Goal: Use online tool/utility: Utilize a website feature to perform a specific function

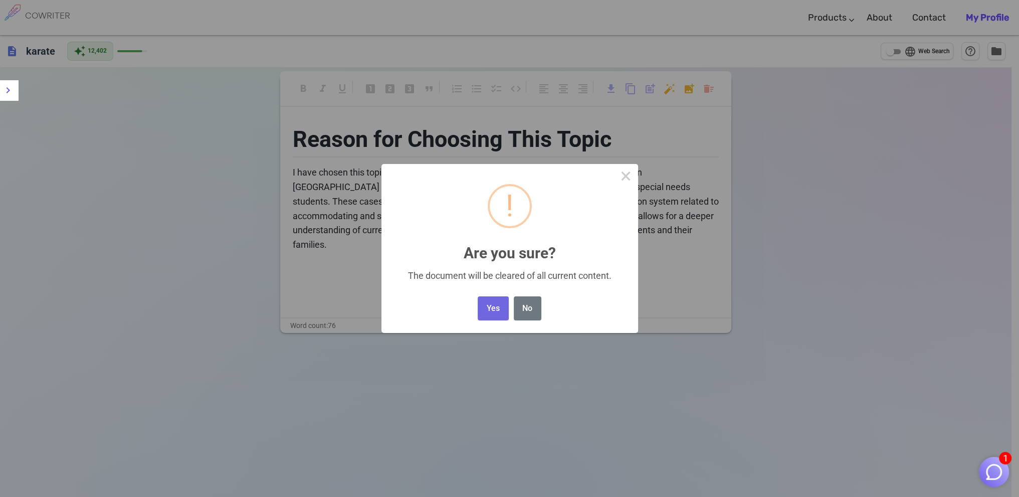
click at [711, 86] on body "1 COWRITER Products Writing Marketing Emails Images (soon) About Contact My Pro…" at bounding box center [509, 282] width 1019 height 564
click at [494, 307] on button "Yes" at bounding box center [493, 308] width 31 height 25
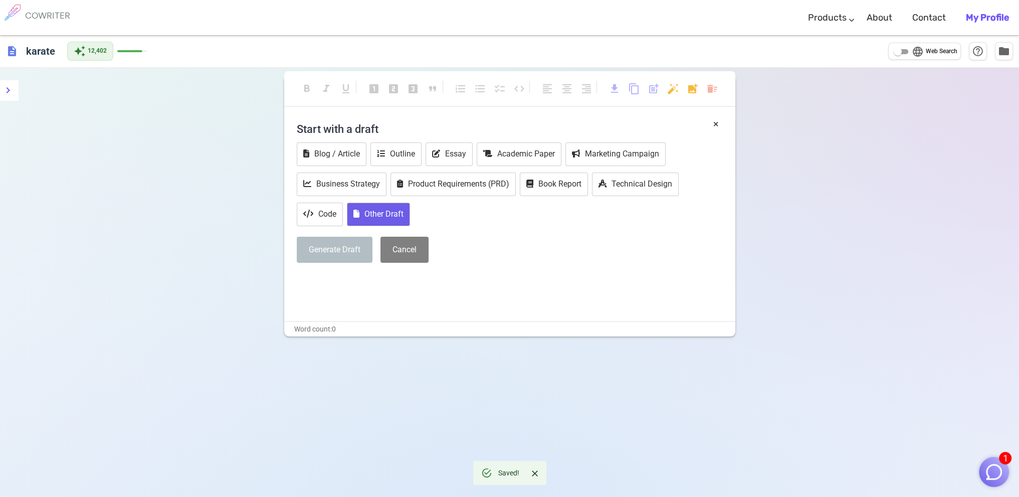
click at [379, 215] on button "Other Draft" at bounding box center [378, 214] width 63 height 24
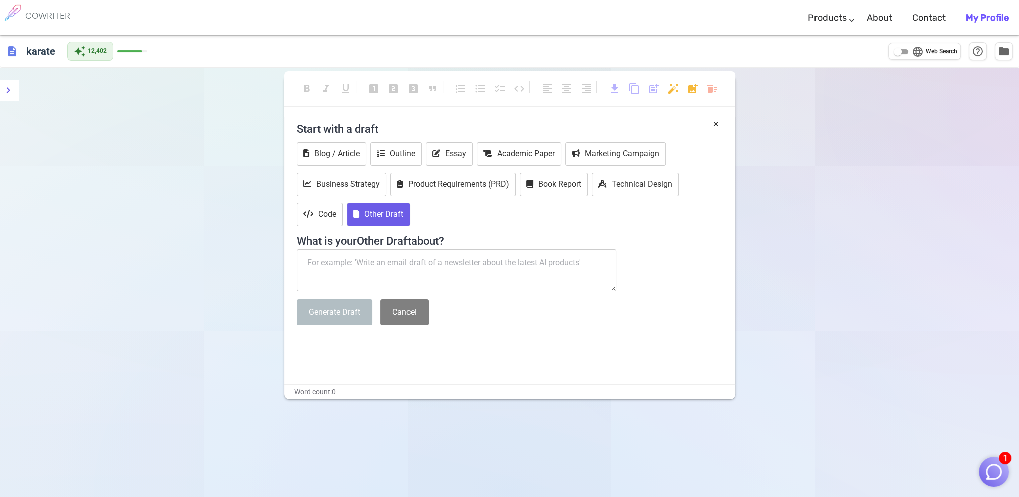
paste textarea "This [PERSON_NAME] from [US_STATE] School Districts Self Insurance Pool (CSDSIP…"
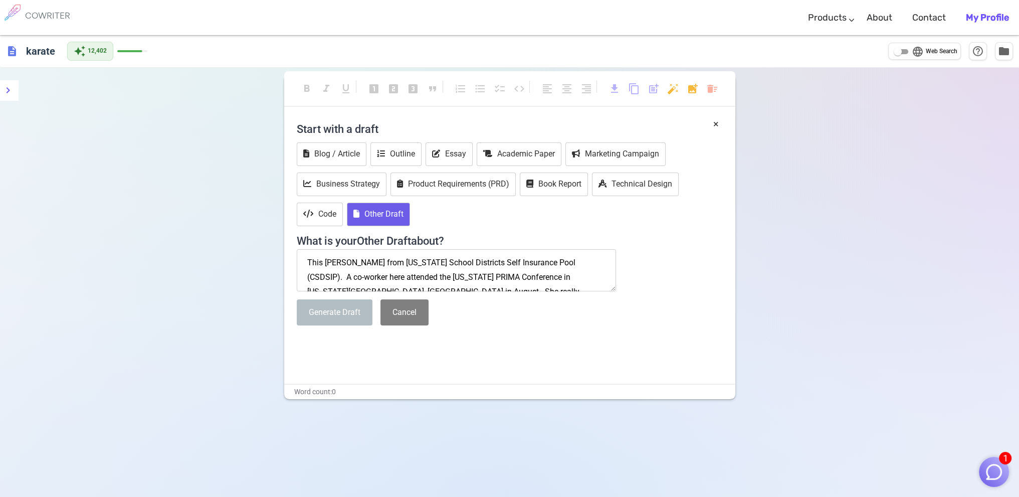
scroll to position [49, 0]
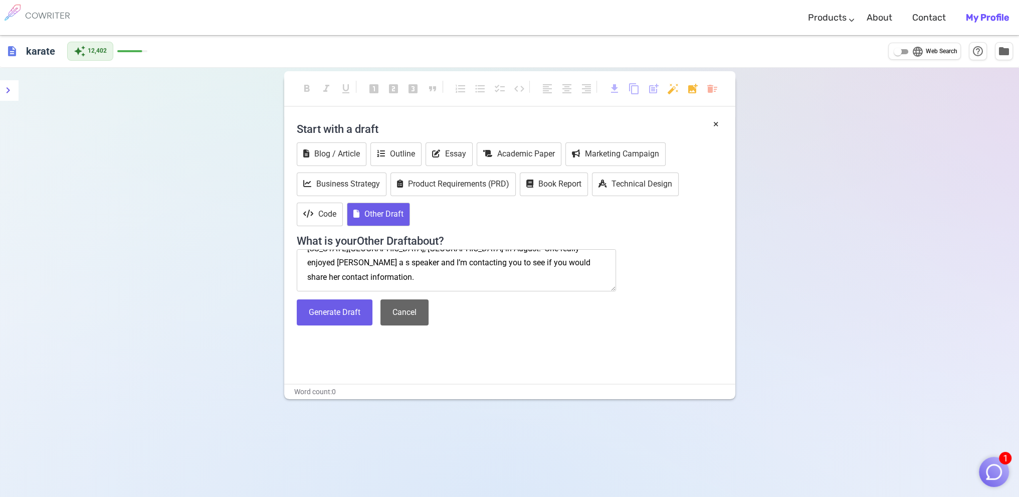
type textarea "This [PERSON_NAME] from [US_STATE] School Districts Self Insurance Pool (CSDSIP…"
click at [402, 307] on button "Cancel" at bounding box center [404, 312] width 48 height 27
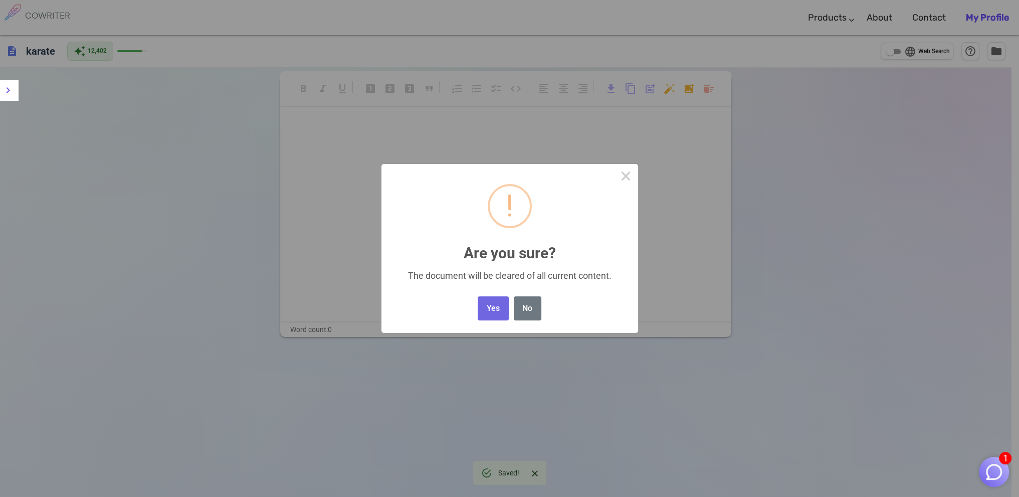
click at [711, 88] on body "1 COWRITER Products Writing Marketing Emails Images (soon) About Contact My Pro…" at bounding box center [509, 282] width 1019 height 564
click at [489, 309] on button "Yes" at bounding box center [493, 308] width 31 height 25
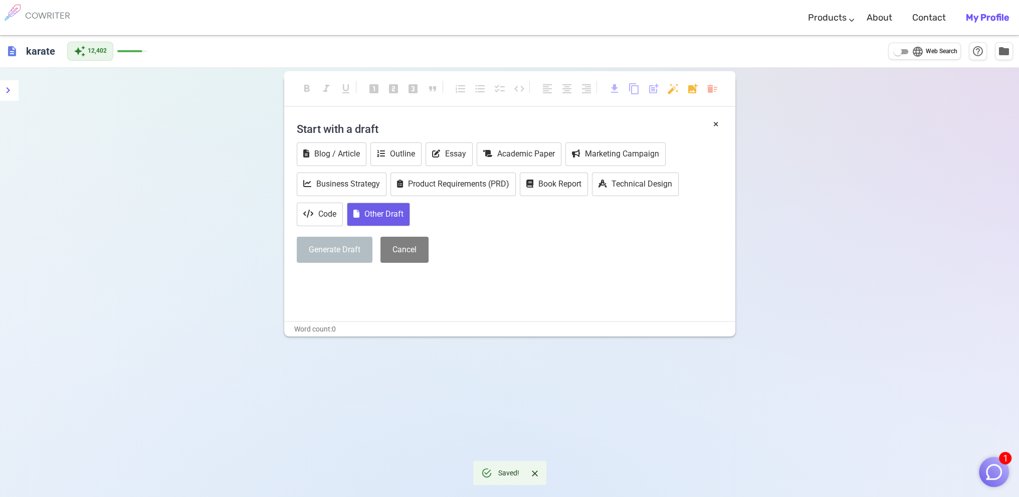
click at [373, 212] on button "Other Draft" at bounding box center [378, 214] width 63 height 24
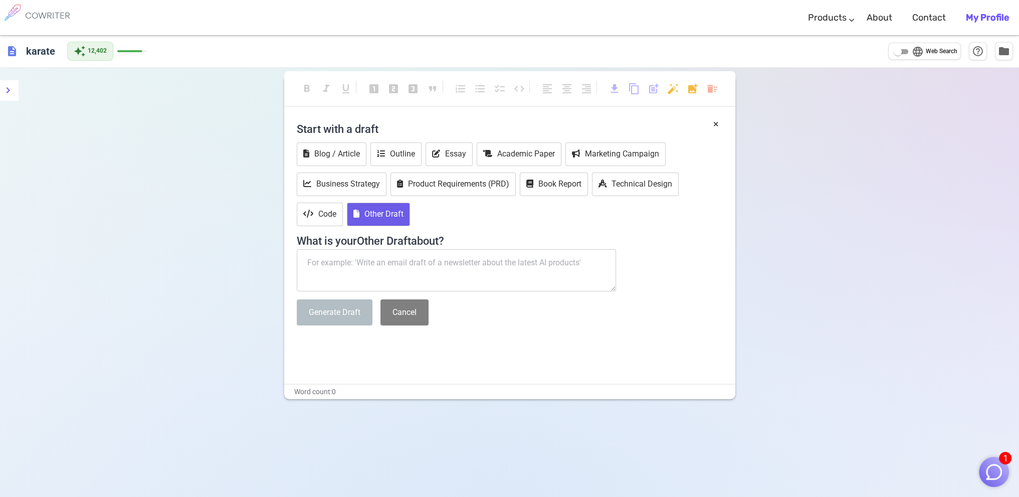
paste textarea "This [PERSON_NAME] from [US_STATE] School Districts Self Insurance Pool (CSDSIP…"
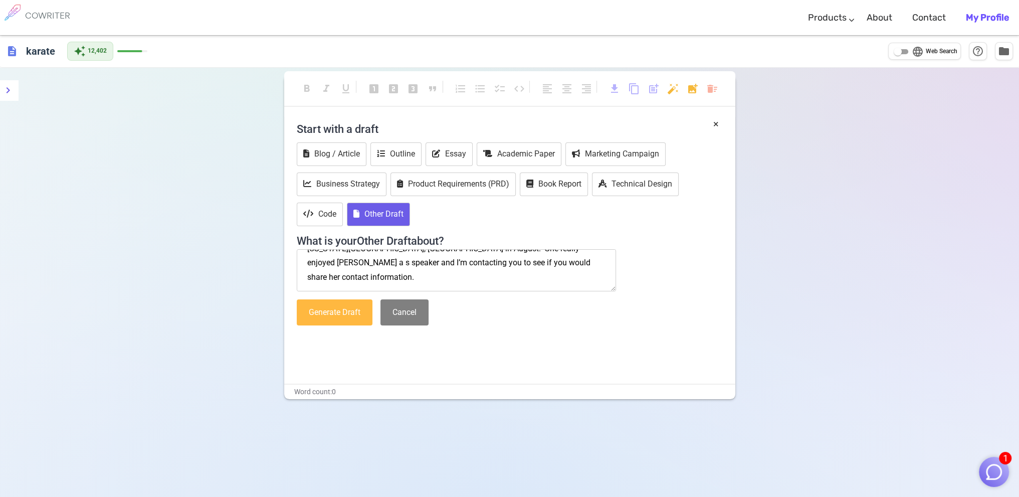
type textarea "This [PERSON_NAME] from [US_STATE] School Districts Self Insurance Pool (CSDSIP…"
click at [337, 313] on button "Generate Draft" at bounding box center [335, 312] width 76 height 27
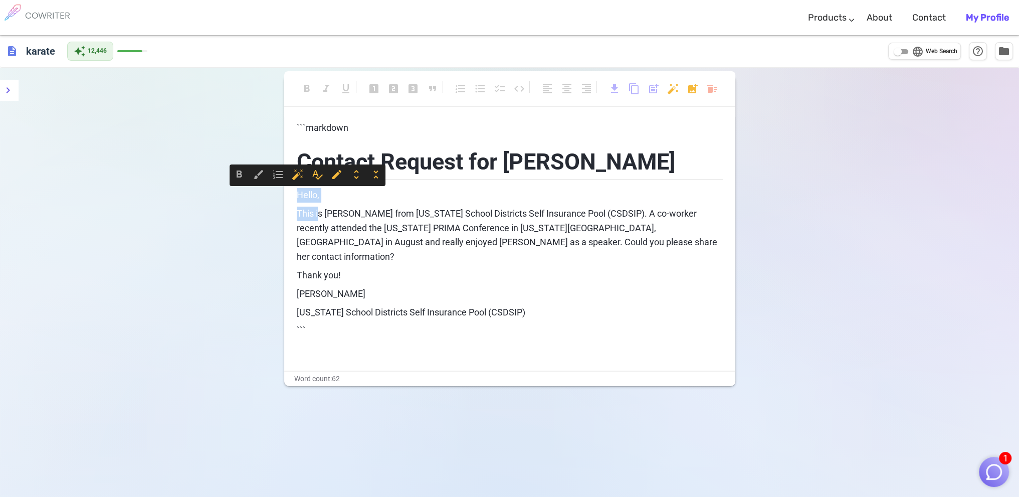
drag, startPoint x: 297, startPoint y: 191, endPoint x: 319, endPoint y: 215, distance: 32.3
click at [319, 215] on div "```markdown Contact Request for [PERSON_NAME] Hello, This is [PERSON_NAME] from…" at bounding box center [510, 239] width 426 height 236
click at [477, 270] on div "```markdown Contact Request for [PERSON_NAME] Hello, This is [PERSON_NAME] from…" at bounding box center [510, 239] width 426 height 236
drag, startPoint x: 296, startPoint y: 192, endPoint x: 343, endPoint y: 245, distance: 71.3
click at [343, 245] on div "```markdown Contact Request for [PERSON_NAME] Hello, This is [PERSON_NAME] from…" at bounding box center [509, 246] width 451 height 250
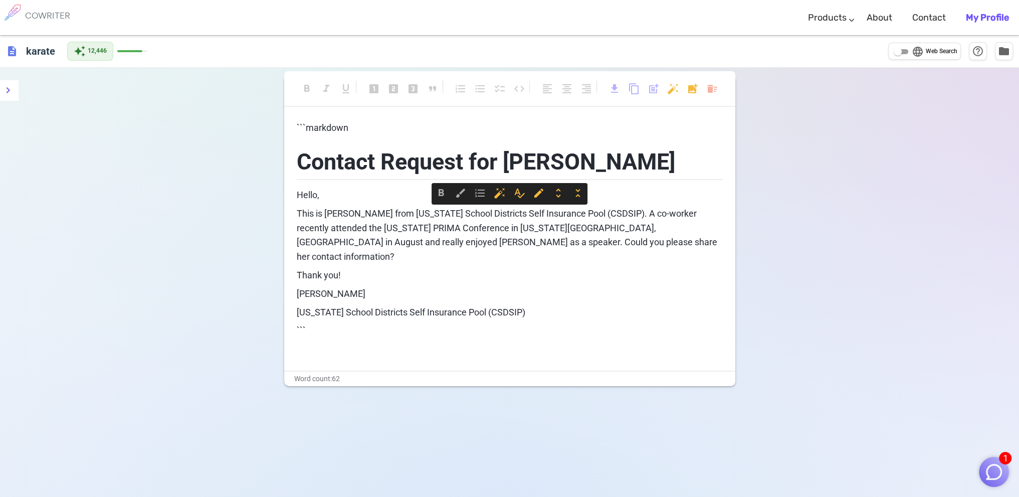
drag, startPoint x: 299, startPoint y: 212, endPoint x: 376, endPoint y: 281, distance: 103.7
click at [376, 281] on div "```markdown Contact Request for [PERSON_NAME] Hello, This is [PERSON_NAME] from…" at bounding box center [510, 239] width 426 height 236
copy div "This is [PERSON_NAME] from [US_STATE] School Districts Self Insurance Pool (CSD…"
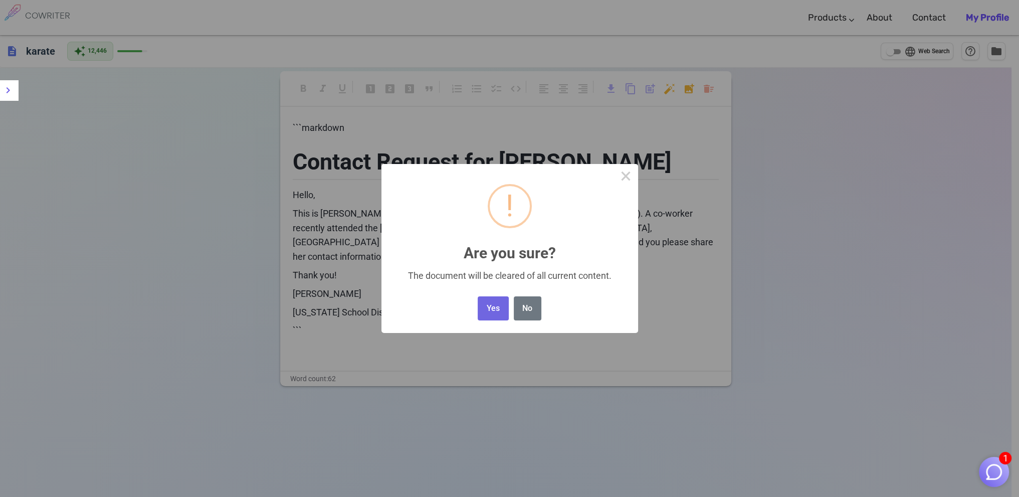
click at [710, 89] on body "1 COWRITER Products Writing Marketing Emails Images (soon) About Contact My Pro…" at bounding box center [509, 282] width 1019 height 564
click at [498, 307] on button "Yes" at bounding box center [493, 308] width 31 height 25
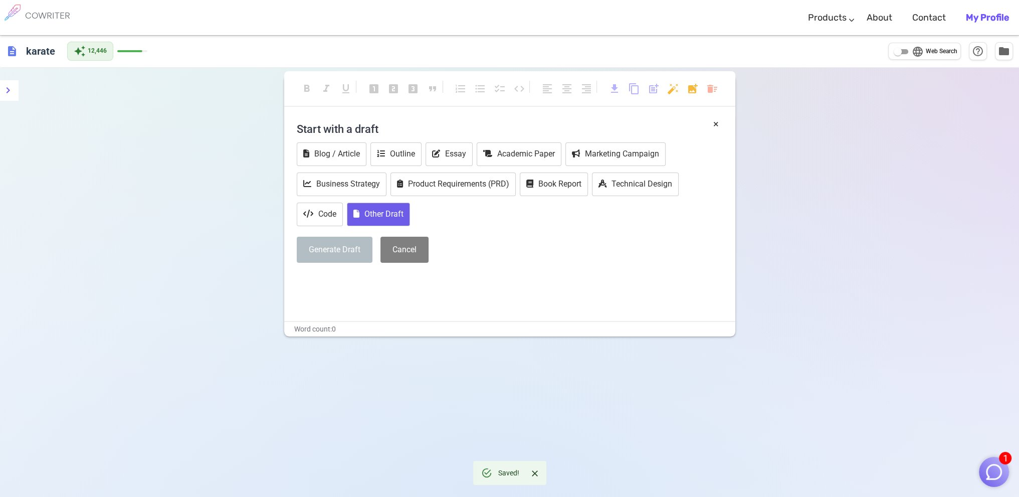
click at [367, 210] on button "Other Draft" at bounding box center [378, 214] width 63 height 24
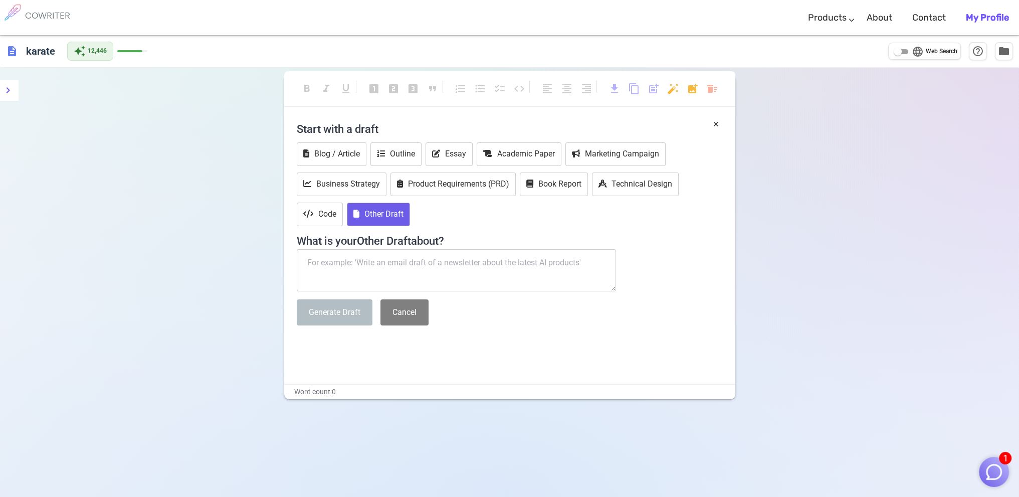
paste textarea "This is [PERSON_NAME] from [US_STATE] School Districts Self Insurance Pool (CSD…"
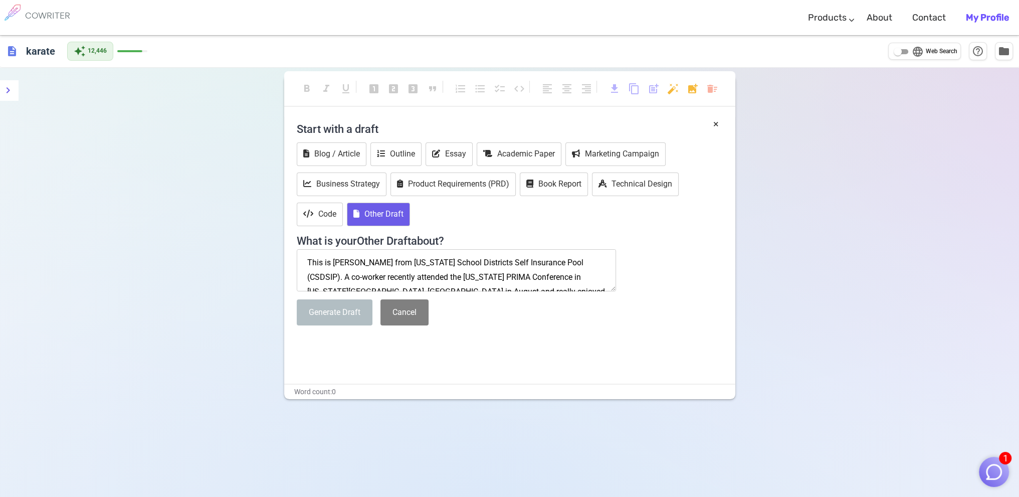
scroll to position [35, 0]
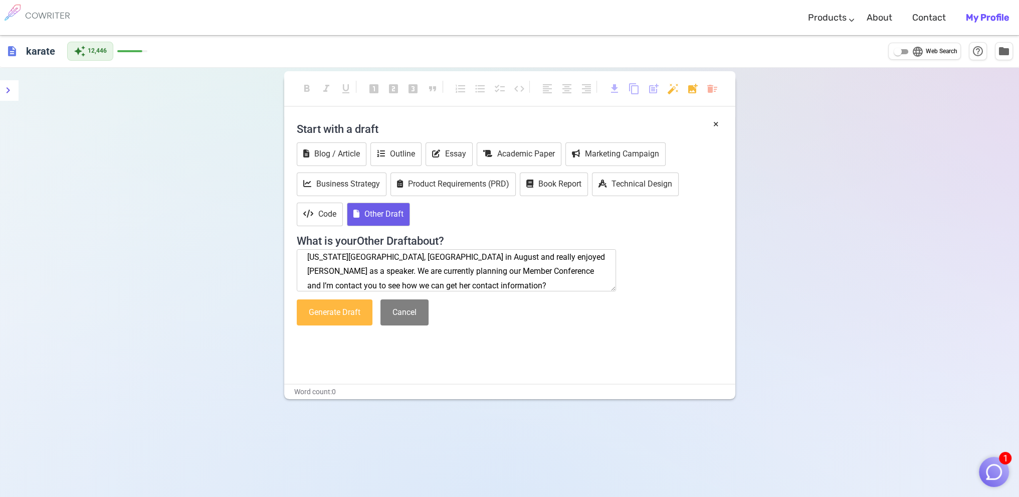
type textarea "This is [PERSON_NAME] from [US_STATE] School Districts Self Insurance Pool (CSD…"
click at [330, 312] on button "Generate Draft" at bounding box center [335, 312] width 76 height 27
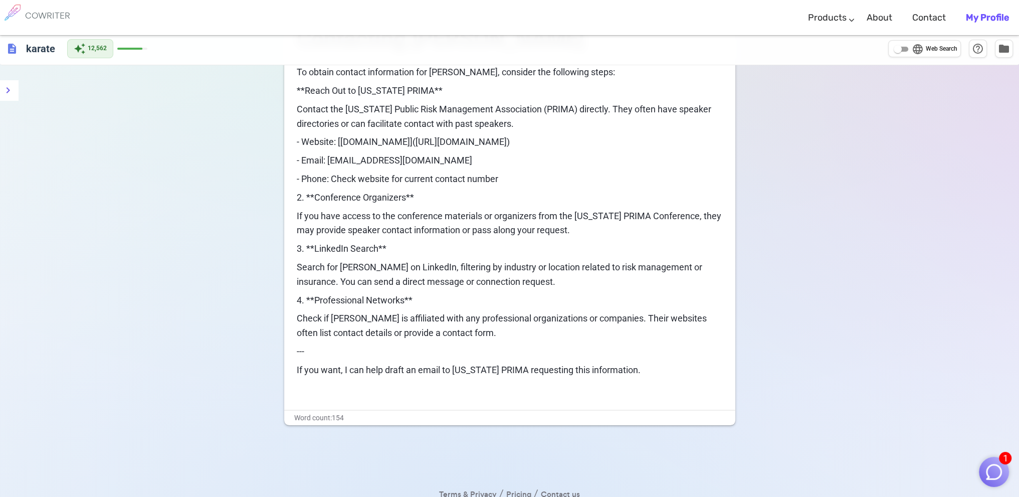
scroll to position [0, 0]
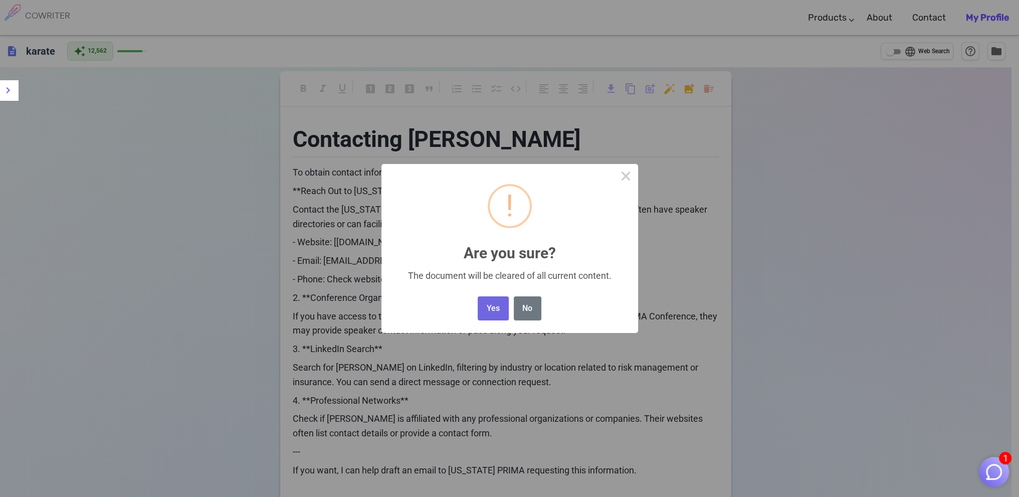
click at [713, 88] on body "1 COWRITER Products Writing Marketing Emails Images (soon) About Contact My Pro…" at bounding box center [509, 309] width 1019 height 618
click at [489, 304] on button "Yes" at bounding box center [493, 308] width 31 height 25
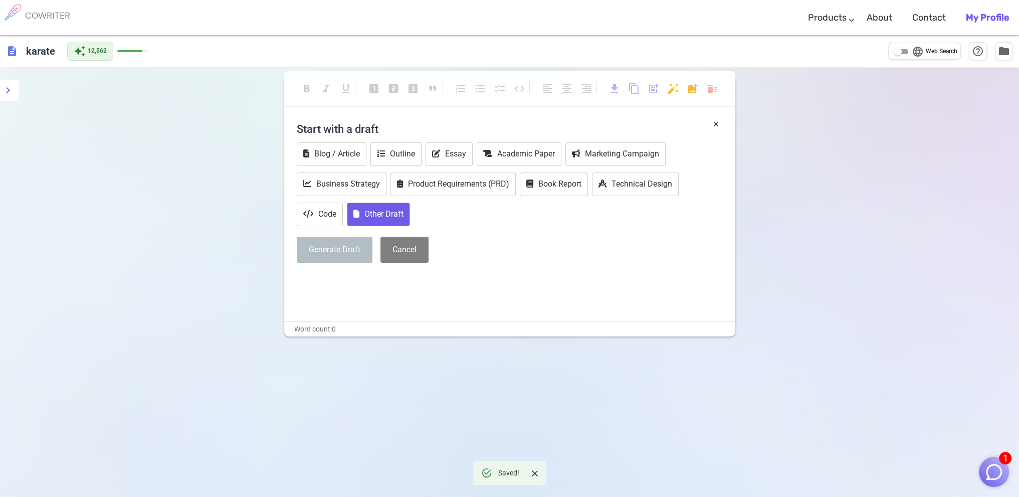
click at [381, 214] on button "Other Draft" at bounding box center [378, 214] width 63 height 24
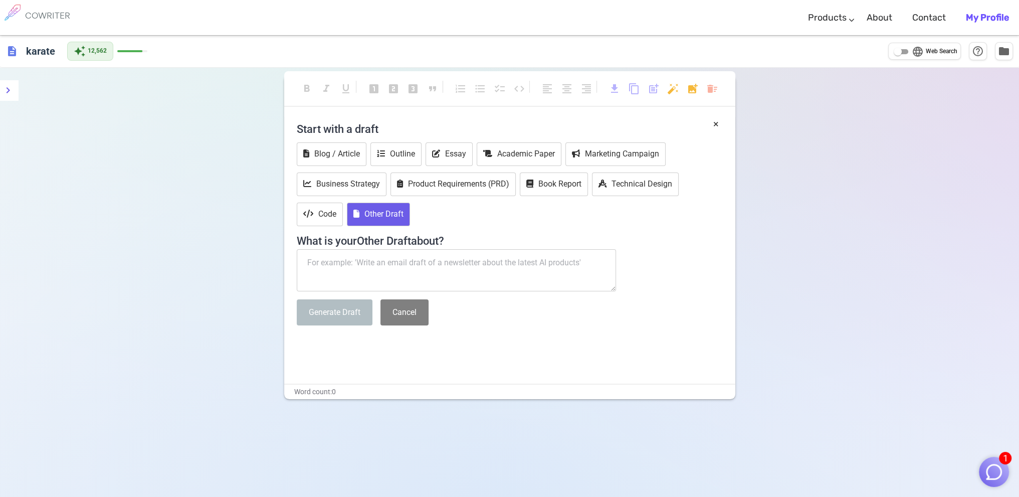
paste textarea "This is [PERSON_NAME] from [US_STATE] School Districts Self Insurance Pool (CSD…"
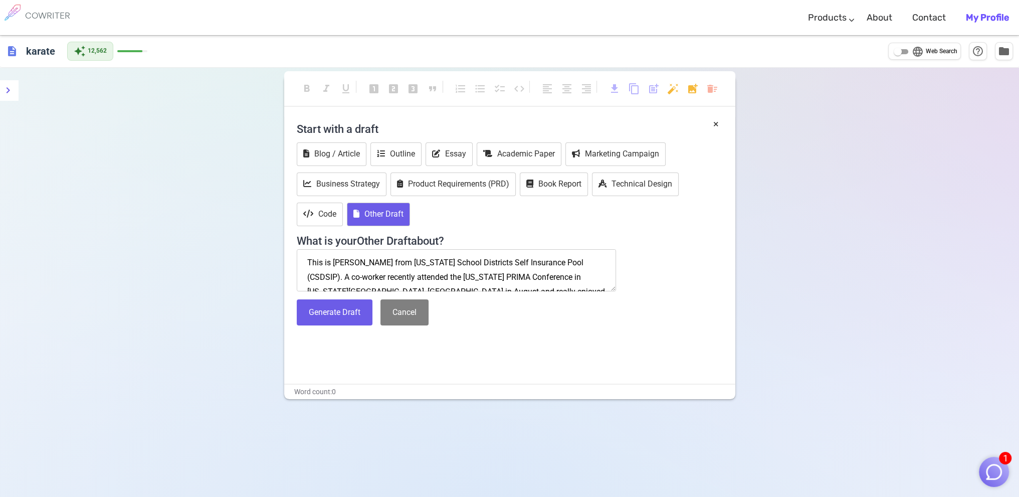
scroll to position [35, 0]
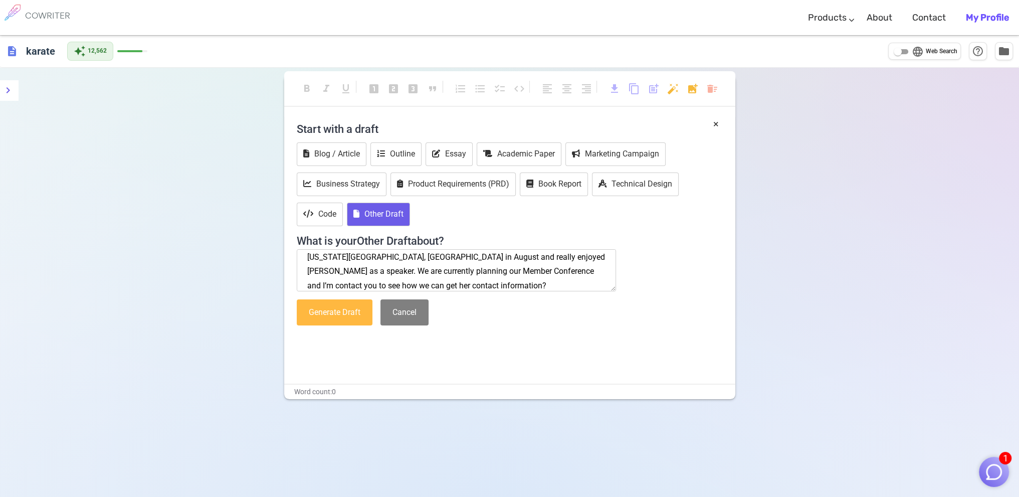
type textarea "This is [PERSON_NAME] from [US_STATE] School Districts Self Insurance Pool (CSD…"
click at [335, 308] on button "Generate Draft" at bounding box center [335, 312] width 76 height 27
